Goal: Task Accomplishment & Management: Manage account settings

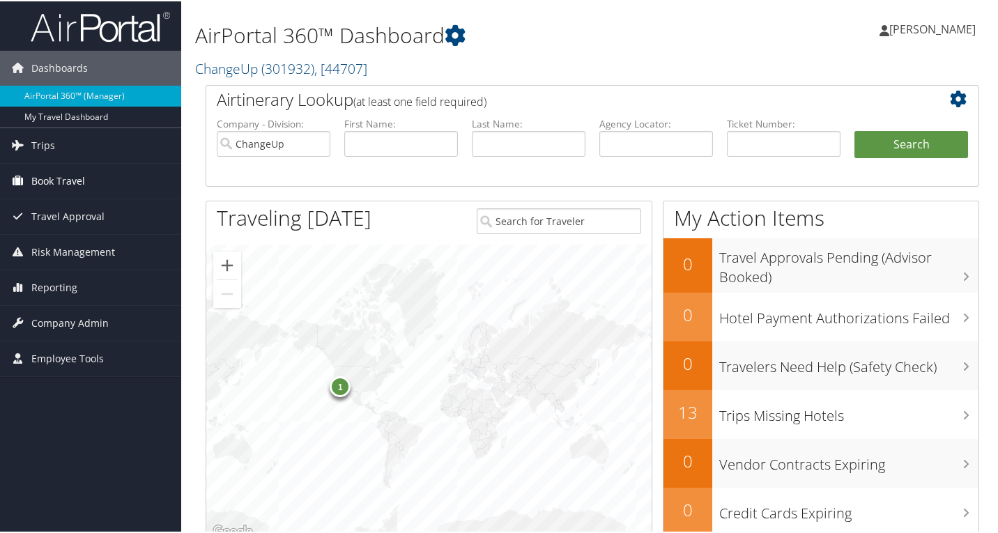
click at [59, 180] on span "Book Travel" at bounding box center [58, 179] width 54 height 35
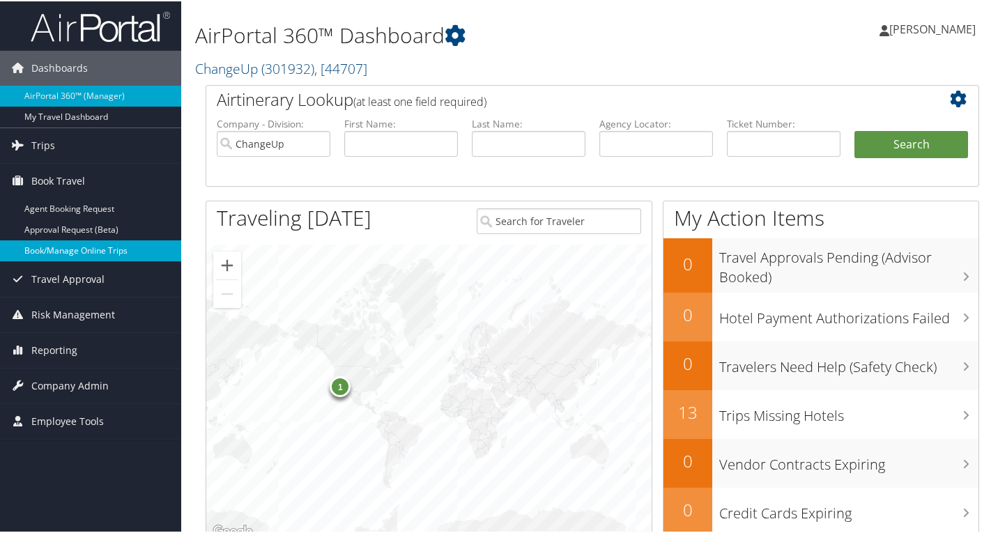
click at [82, 252] on link "Book/Manage Online Trips" at bounding box center [90, 249] width 181 height 21
click at [79, 349] on link "Reporting" at bounding box center [90, 349] width 181 height 35
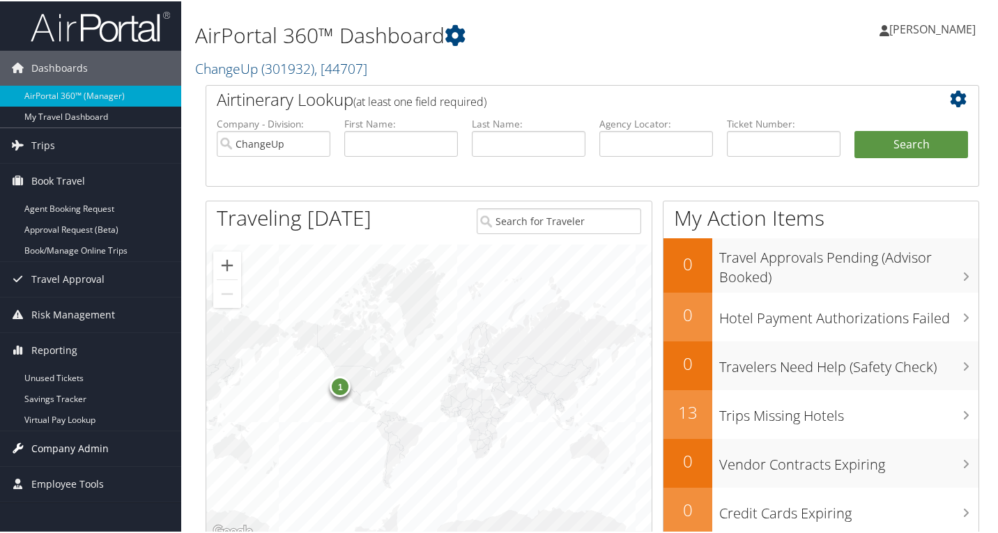
click at [66, 450] on span "Company Admin" at bounding box center [69, 447] width 77 height 35
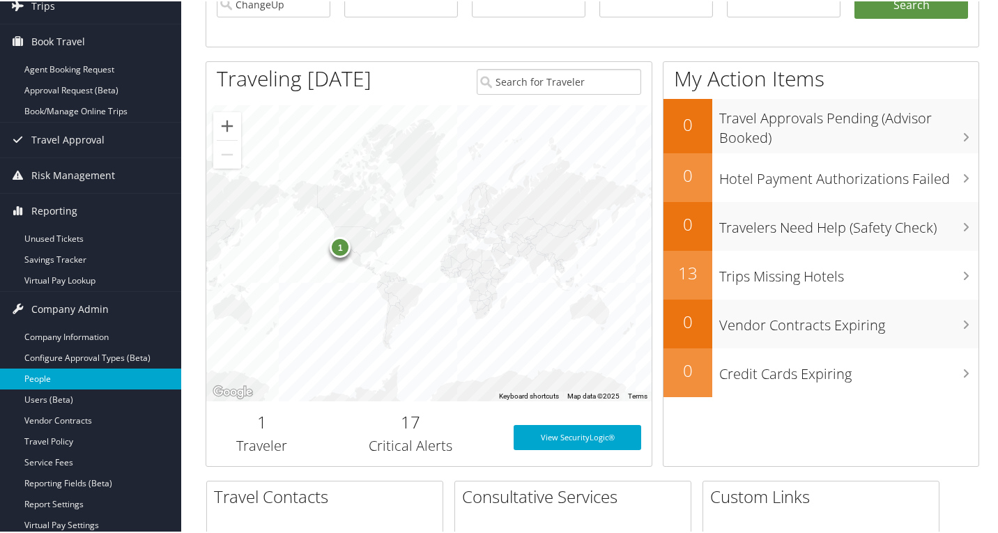
click at [82, 381] on link "People" at bounding box center [90, 377] width 181 height 21
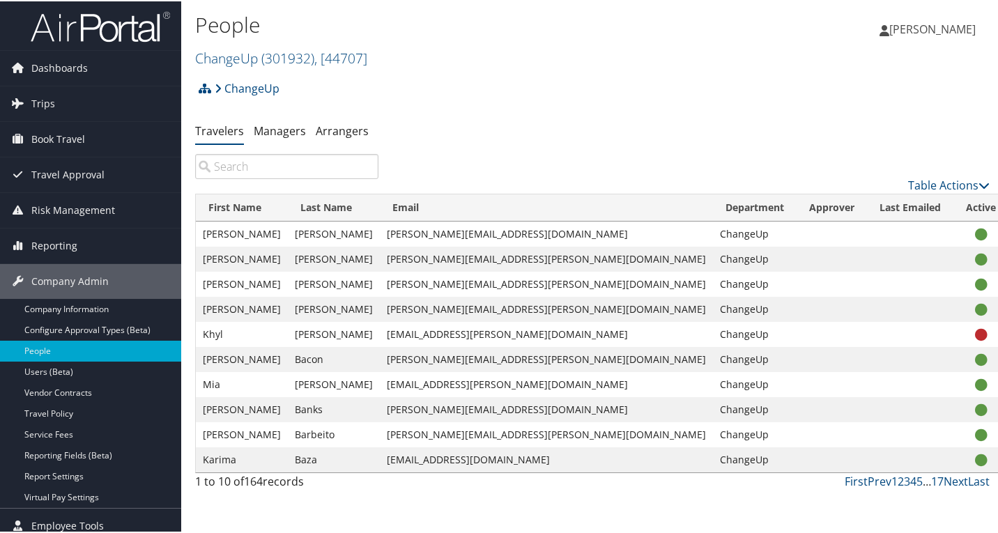
click at [312, 169] on input "search" at bounding box center [286, 165] width 183 height 25
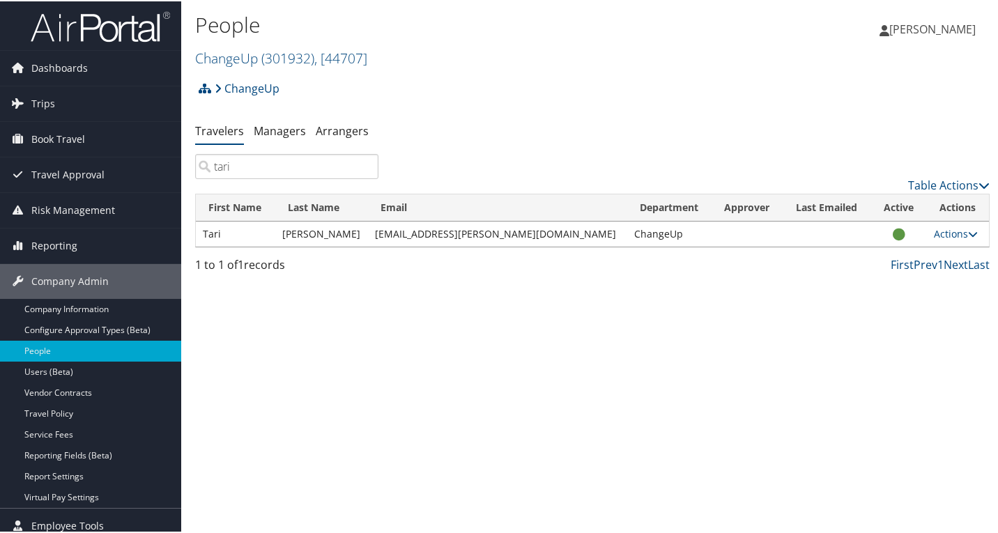
type input "tari"
click at [976, 232] on td "Actions User Settings View Profile Update Department Reset User's Password" at bounding box center [958, 232] width 62 height 25
click at [968, 229] on icon at bounding box center [973, 233] width 10 height 10
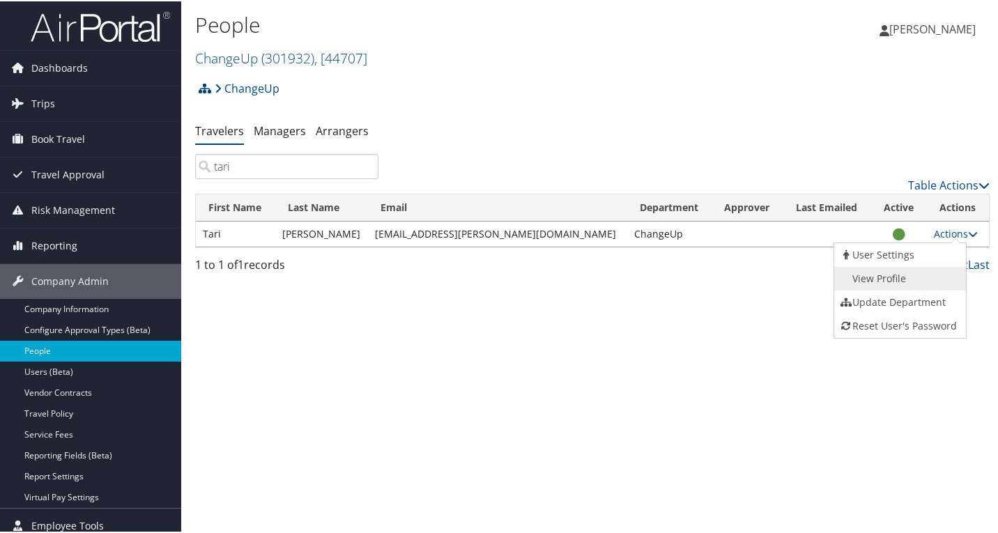
click at [913, 269] on link "View Profile" at bounding box center [898, 278] width 128 height 24
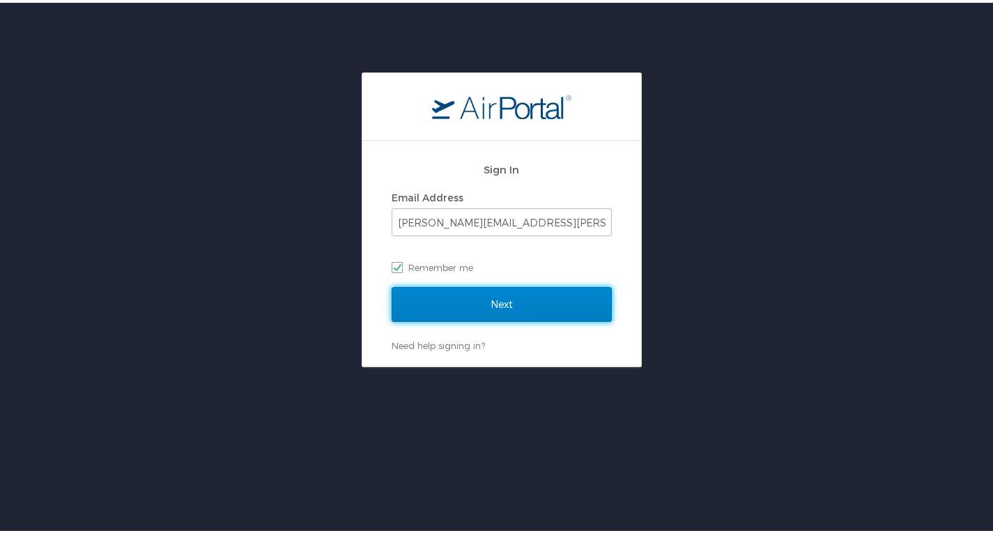
click at [489, 303] on input "Next" at bounding box center [502, 301] width 220 height 35
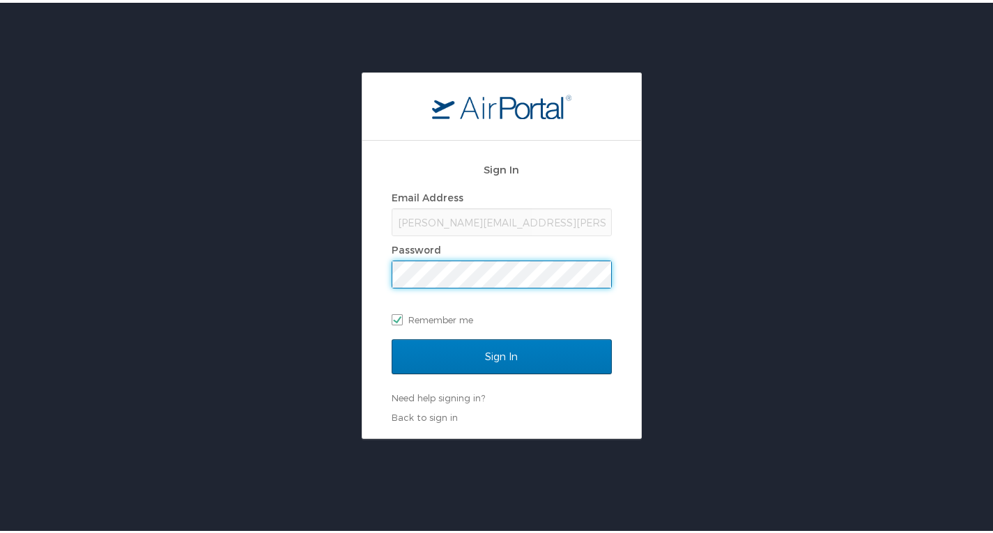
click at [392, 337] on input "Sign In" at bounding box center [502, 354] width 220 height 35
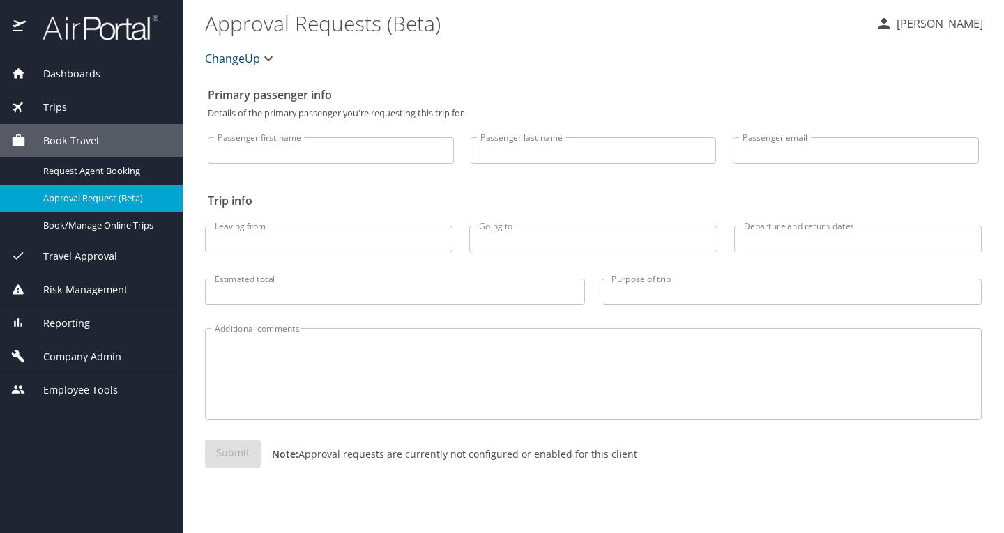
click at [68, 350] on span "Company Admin" at bounding box center [74, 356] width 96 height 15
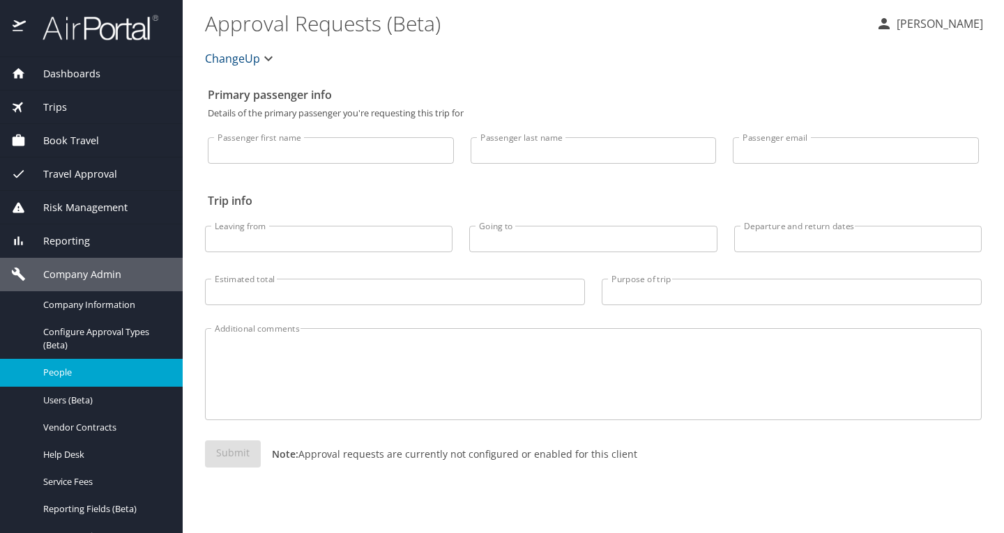
click at [63, 376] on span "People" at bounding box center [104, 372] width 123 height 13
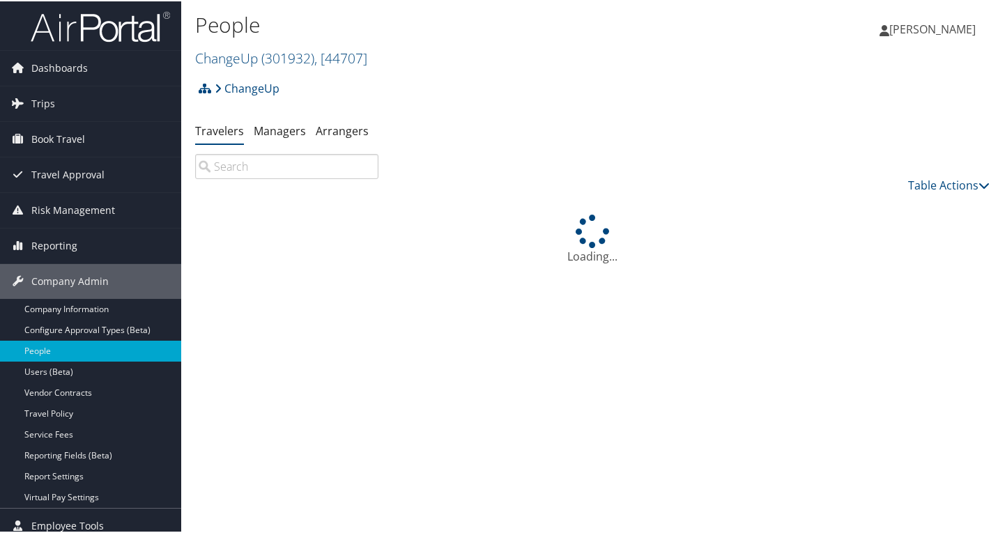
click at [274, 171] on input "search" at bounding box center [286, 165] width 183 height 25
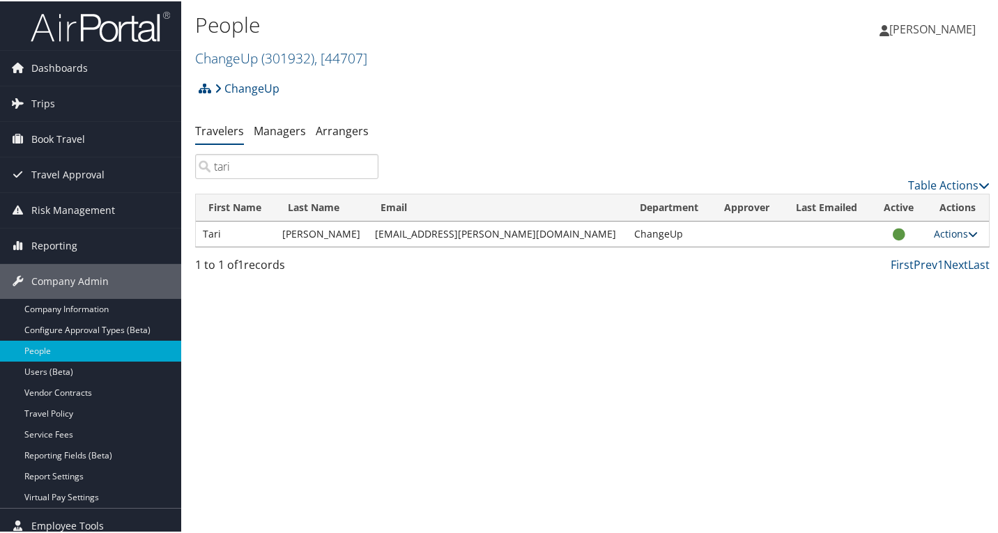
type input "tari"
click at [950, 230] on link "Actions" at bounding box center [956, 232] width 44 height 13
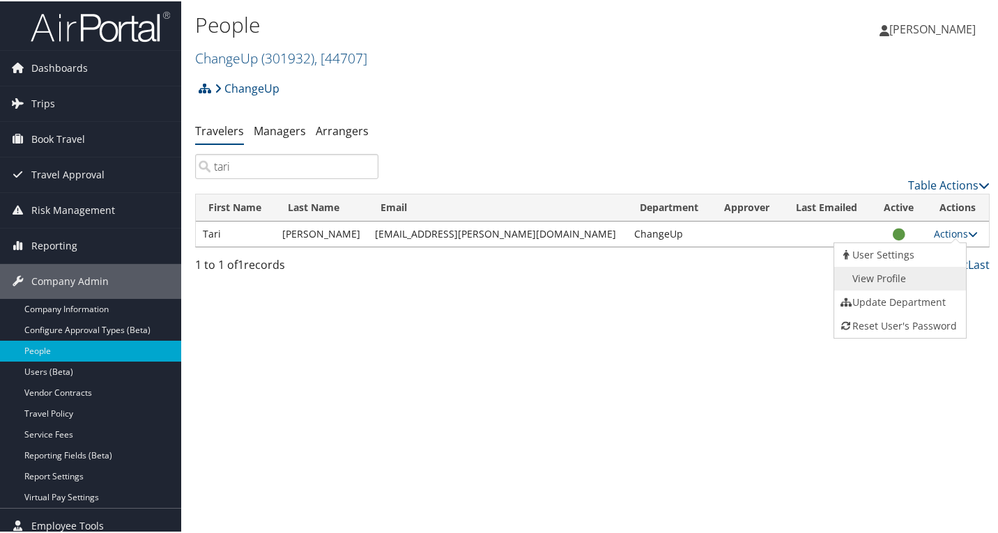
click at [910, 272] on link "View Profile" at bounding box center [898, 278] width 128 height 24
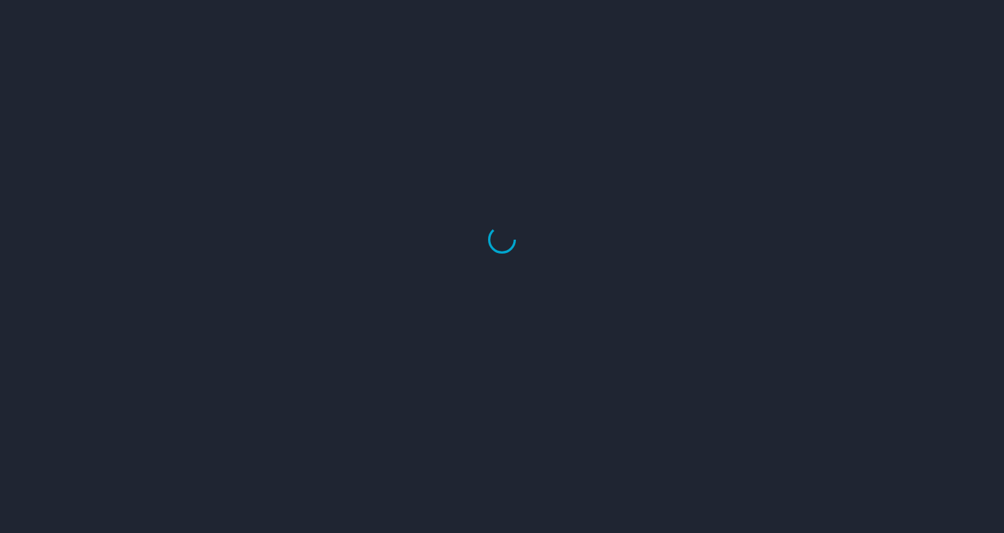
select select "US"
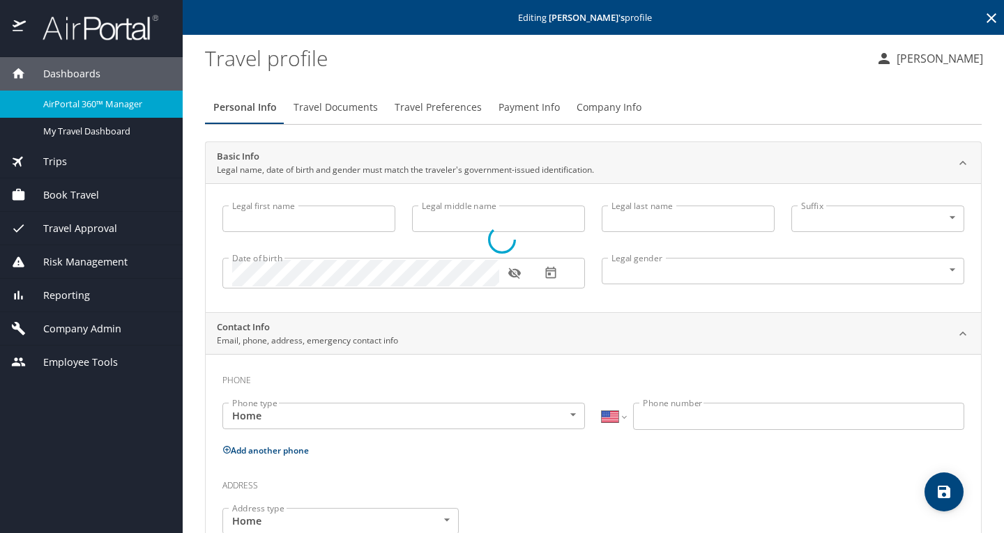
type input "Tari"
type input "[PERSON_NAME]"
type input "[DEMOGRAPHIC_DATA]"
select select "US"
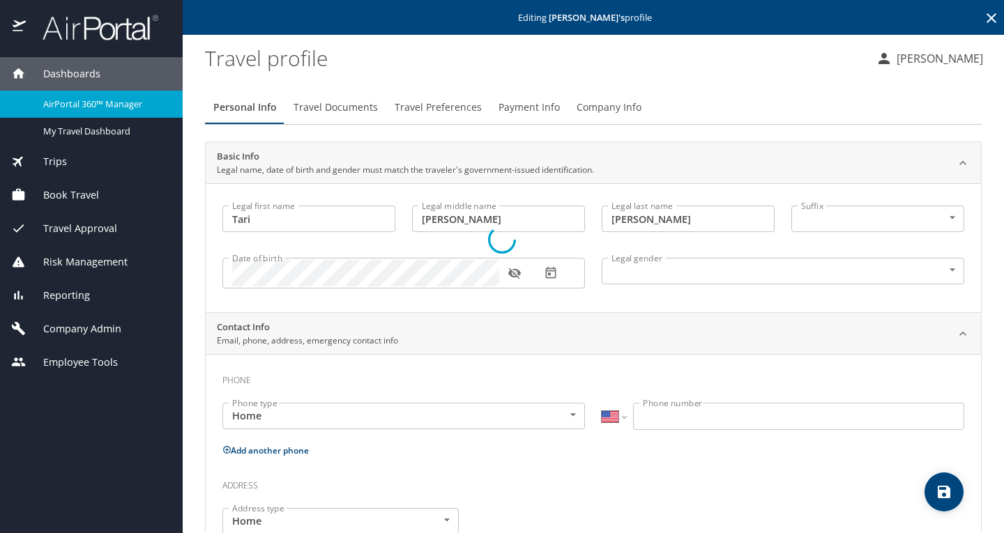
select select "US"
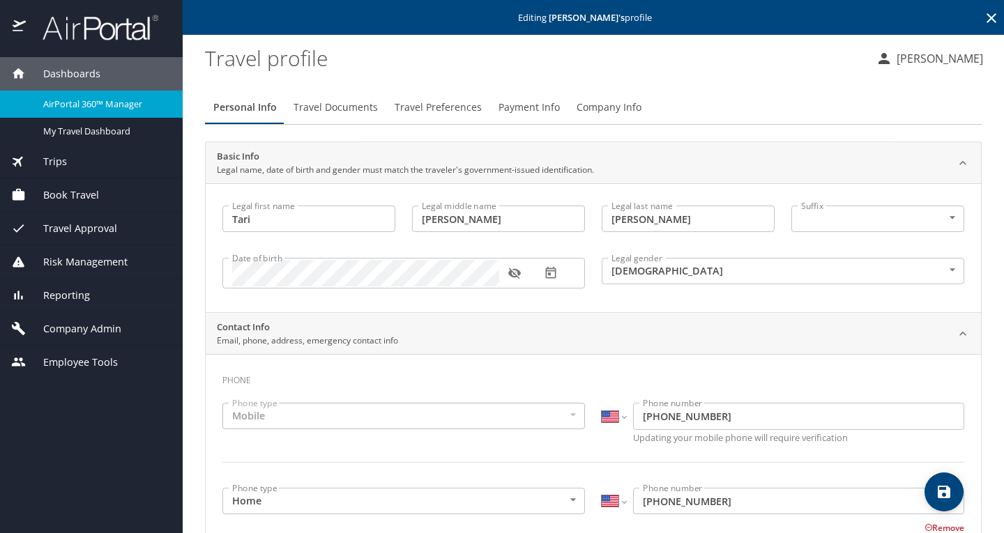
click at [434, 111] on span "Travel Preferences" at bounding box center [438, 107] width 87 height 17
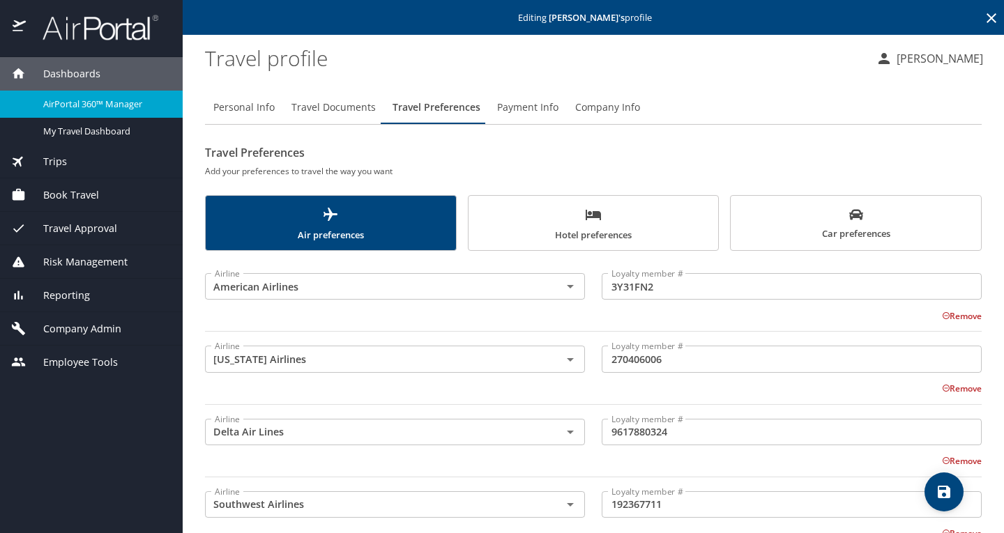
scroll to position [161, 0]
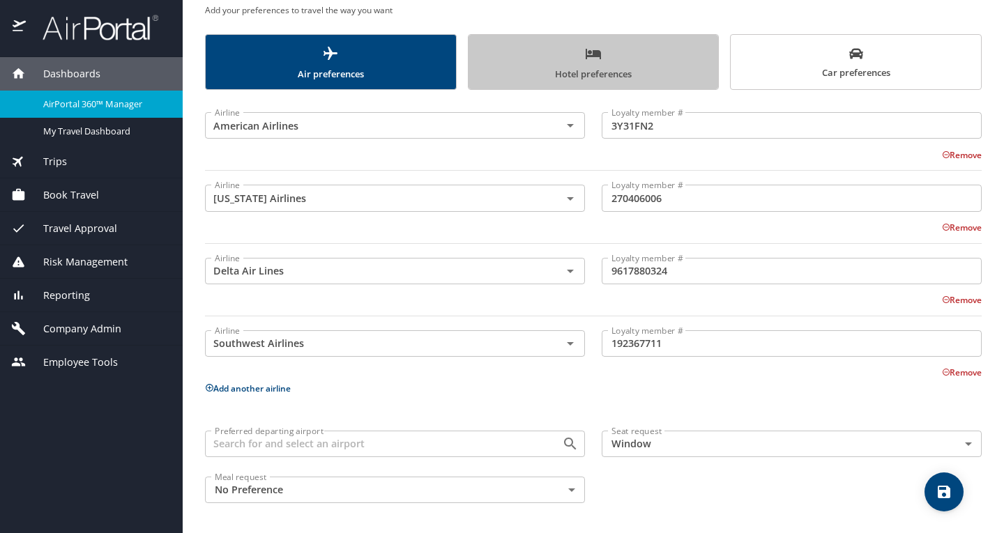
click at [645, 49] on span "Hotel preferences" at bounding box center [594, 63] width 234 height 37
